Goal: Check status: Check status

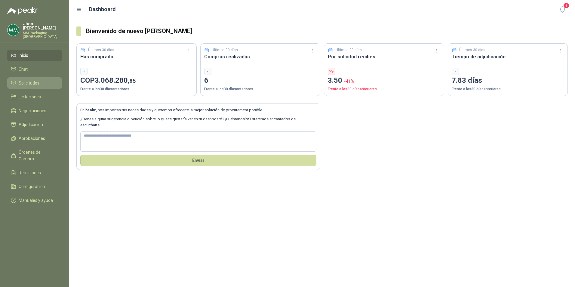
click at [30, 80] on span "Solicitudes" at bounding box center [29, 83] width 21 height 7
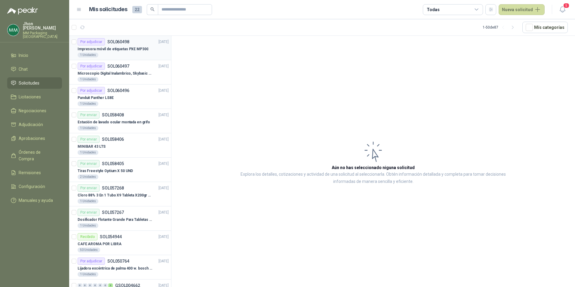
click at [118, 45] on div "Impresora móvil de etiquetas PXE MP300" at bounding box center [123, 48] width 91 height 7
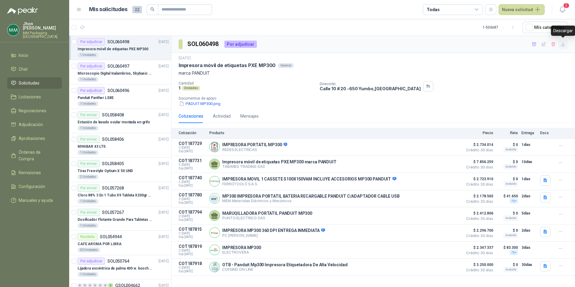
click at [563, 44] on icon "button" at bounding box center [563, 44] width 4 height 4
click at [137, 93] on div "Por adjudicar SOL060496 [DATE]" at bounding box center [123, 90] width 91 height 7
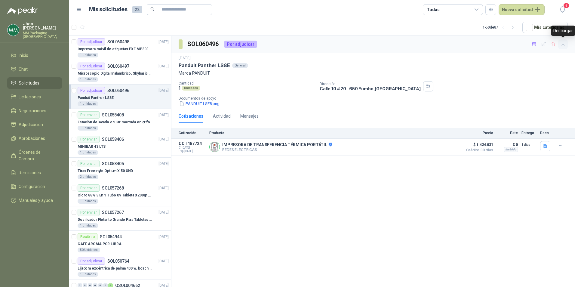
click at [566, 45] on icon "button" at bounding box center [563, 44] width 5 height 5
click at [125, 50] on p "Impresora móvil de etiquetas PXE MP300" at bounding box center [113, 49] width 71 height 6
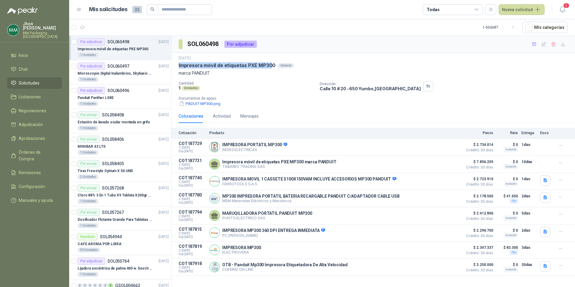
drag, startPoint x: 272, startPoint y: 65, endPoint x: 172, endPoint y: 69, distance: 99.4
click at [172, 69] on div "[DATE] Impresora móvil de etiquetas PXE MP300 General marca PANDUIT Cantidad 1 …" at bounding box center [373, 81] width 404 height 56
drag, startPoint x: 172, startPoint y: 69, endPoint x: 196, endPoint y: 102, distance: 40.9
click at [196, 102] on button "PADUIT MP300.png" at bounding box center [200, 103] width 42 height 6
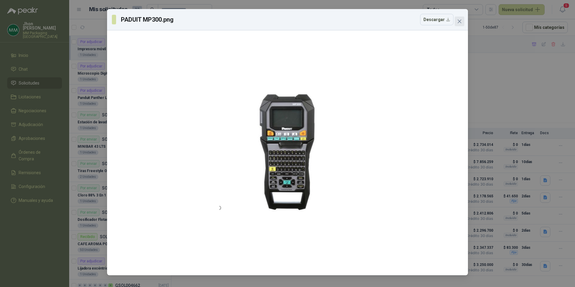
click at [459, 18] on button "Close" at bounding box center [460, 22] width 10 height 10
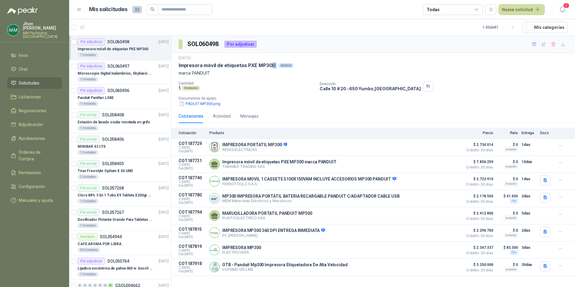
click at [276, 64] on div "Impresora móvil de etiquetas PXE MP300 General" at bounding box center [373, 65] width 389 height 6
drag, startPoint x: 178, startPoint y: 65, endPoint x: 274, endPoint y: 62, distance: 95.7
click at [274, 62] on div "[DATE] Impresora móvil de etiquetas PXE MP300 General marca PANDUIT Cantidad 1 …" at bounding box center [373, 81] width 404 height 56
copy p "Impresora móvil de etiquetas PXE MP300"
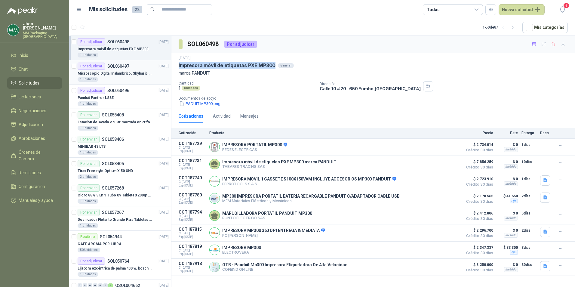
click at [124, 64] on p "SOL060497" at bounding box center [118, 66] width 22 height 4
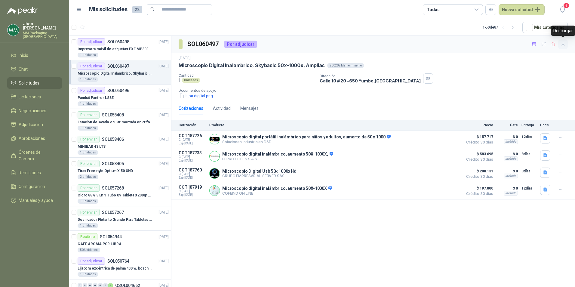
click at [564, 43] on icon "button" at bounding box center [563, 44] width 5 height 5
